Goal: Information Seeking & Learning: Find specific fact

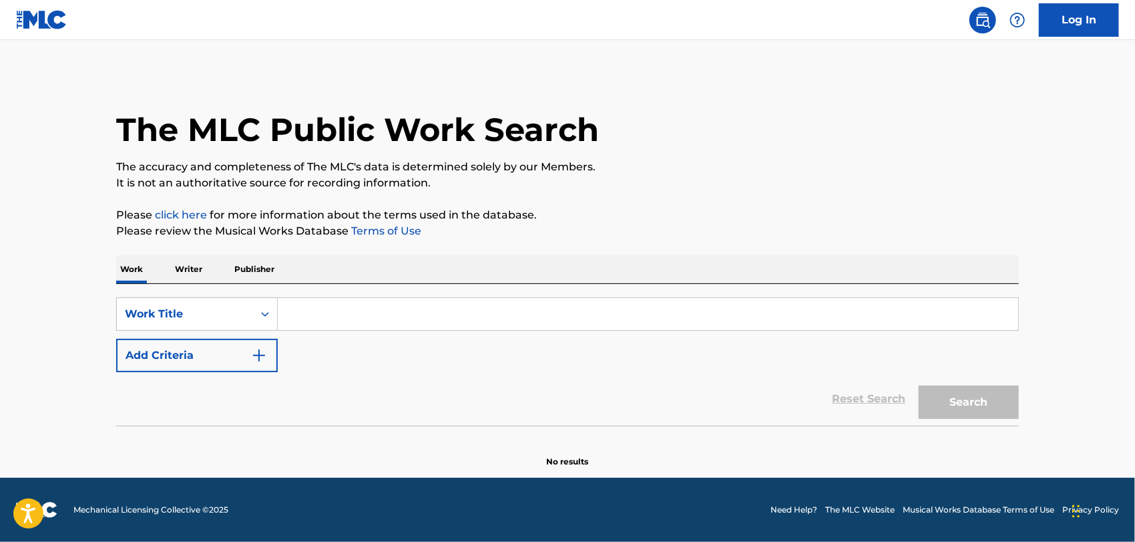
click at [324, 317] on input "Search Form" at bounding box center [648, 314] width 741 height 32
type input "[PERSON_NAME] [PERSON_NAME]"
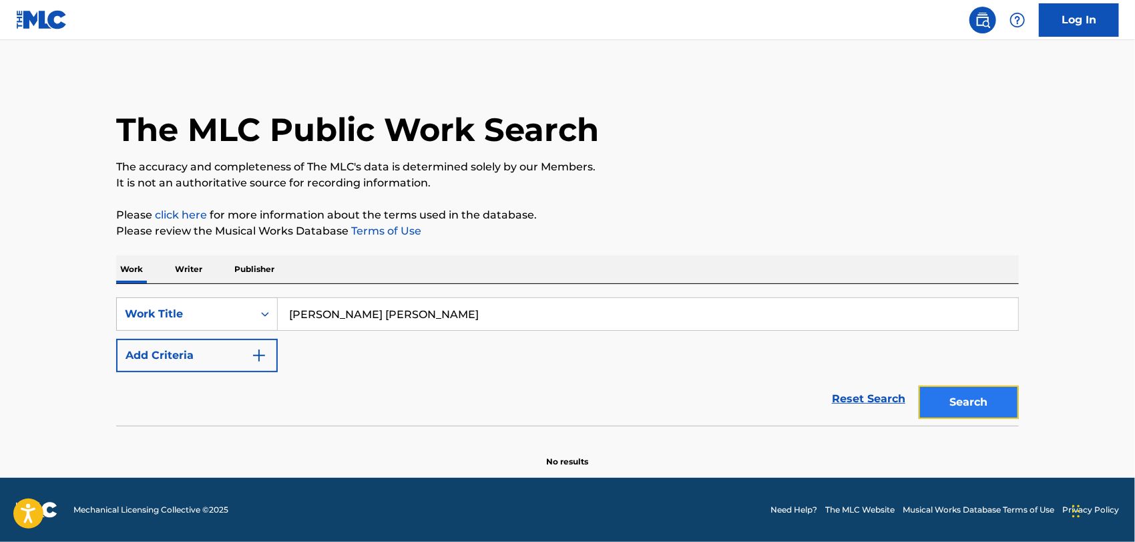
click at [978, 401] on button "Search" at bounding box center [969, 401] width 100 height 33
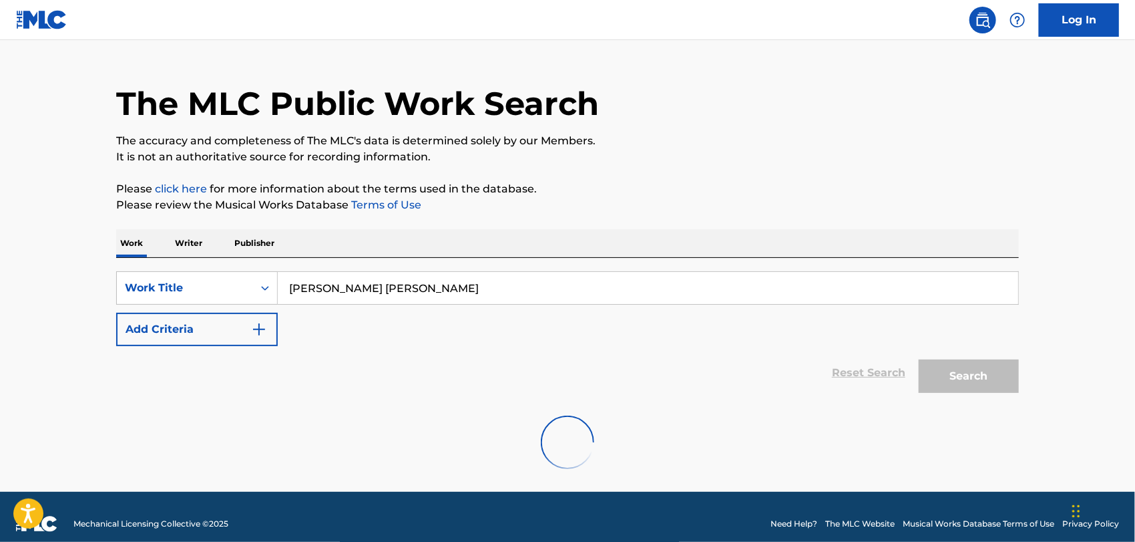
scroll to position [40, 0]
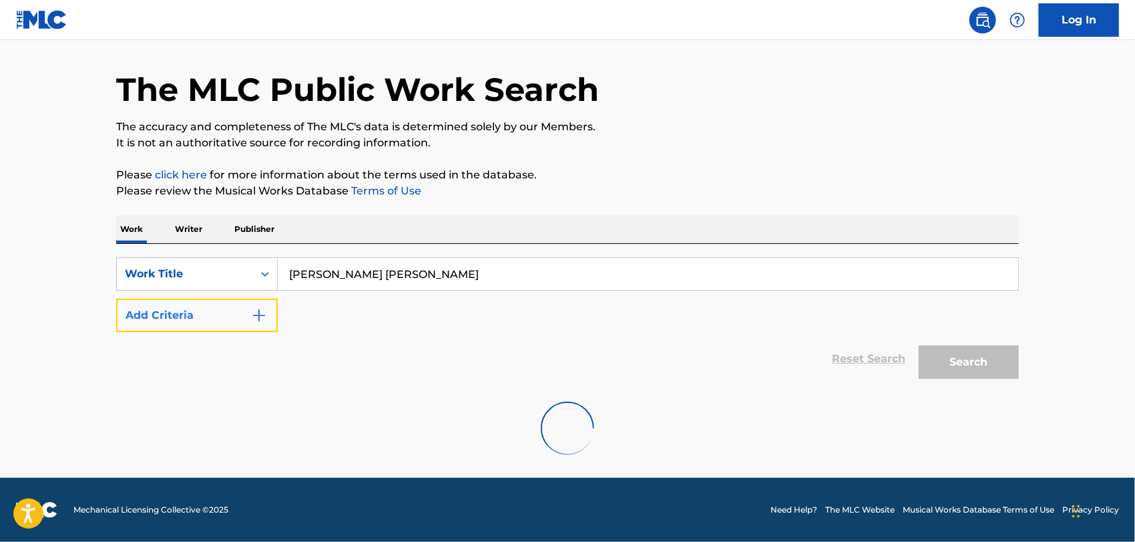
click at [240, 317] on button "Add Criteria" at bounding box center [197, 315] width 162 height 33
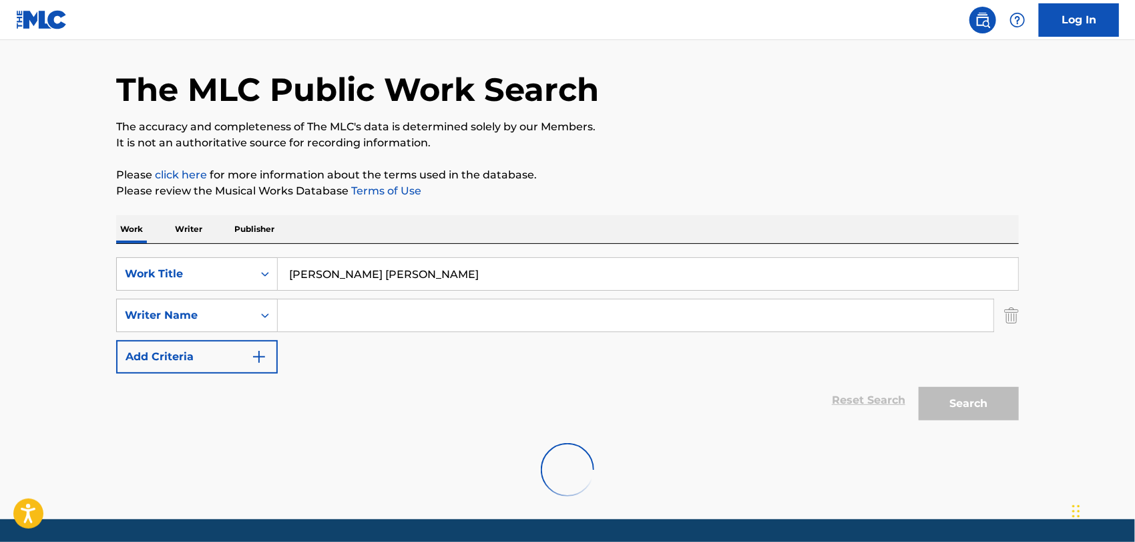
click at [314, 313] on input "Search Form" at bounding box center [636, 315] width 716 height 32
type input "[PERSON_NAME] [PERSON_NAME]"
click at [393, 303] on input "[PERSON_NAME] [PERSON_NAME]" at bounding box center [636, 315] width 716 height 32
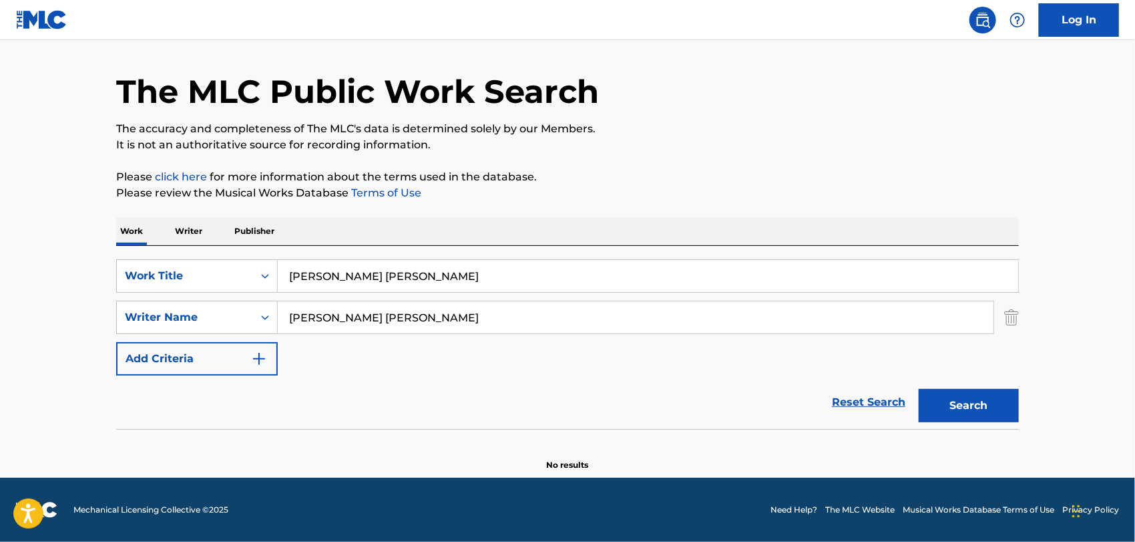
scroll to position [37, 0]
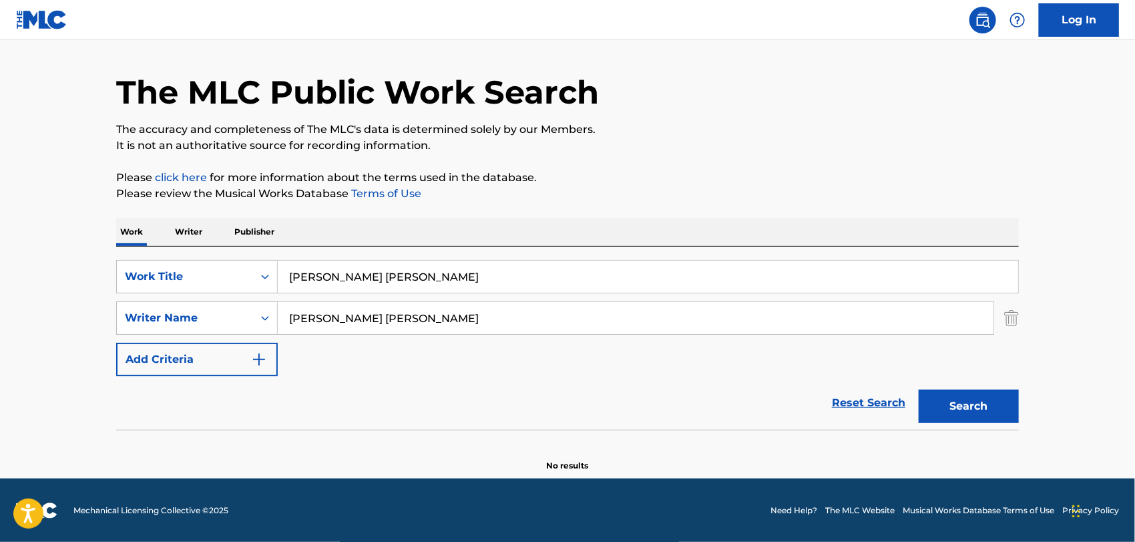
drag, startPoint x: 427, startPoint y: 275, endPoint x: 82, endPoint y: 266, distance: 345.4
click at [82, 266] on main "The MLC Public Work Search The accuracy and completeness of The MLC's data is d…" at bounding box center [567, 241] width 1135 height 476
type input "tears"
drag, startPoint x: 418, startPoint y: 323, endPoint x: 61, endPoint y: 288, distance: 358.4
click at [63, 288] on main "The MLC Public Work Search The accuracy and completeness of The MLC's data is d…" at bounding box center [567, 241] width 1135 height 476
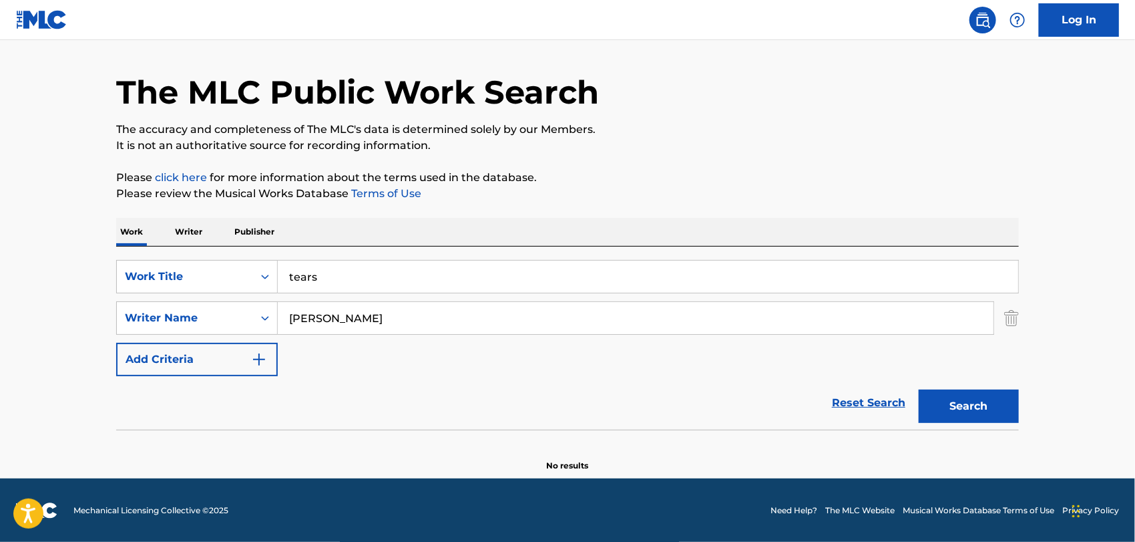
type input "[PERSON_NAME]"
click at [919, 389] on button "Search" at bounding box center [969, 405] width 100 height 33
click at [7, 88] on main "The MLC Public Work Search The accuracy and completeness of The MLC's data is d…" at bounding box center [567, 241] width 1135 height 476
